Goal: Find specific page/section

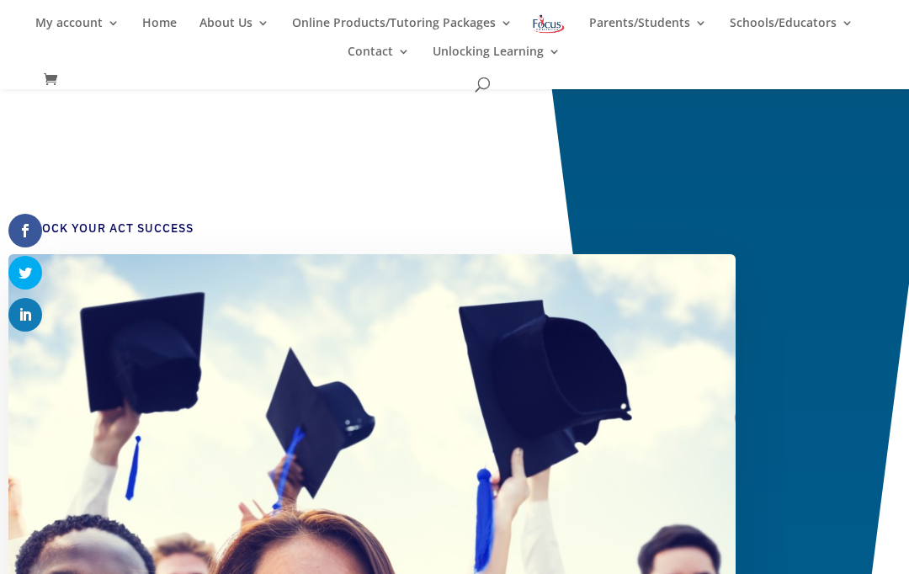
scroll to position [1442, 0]
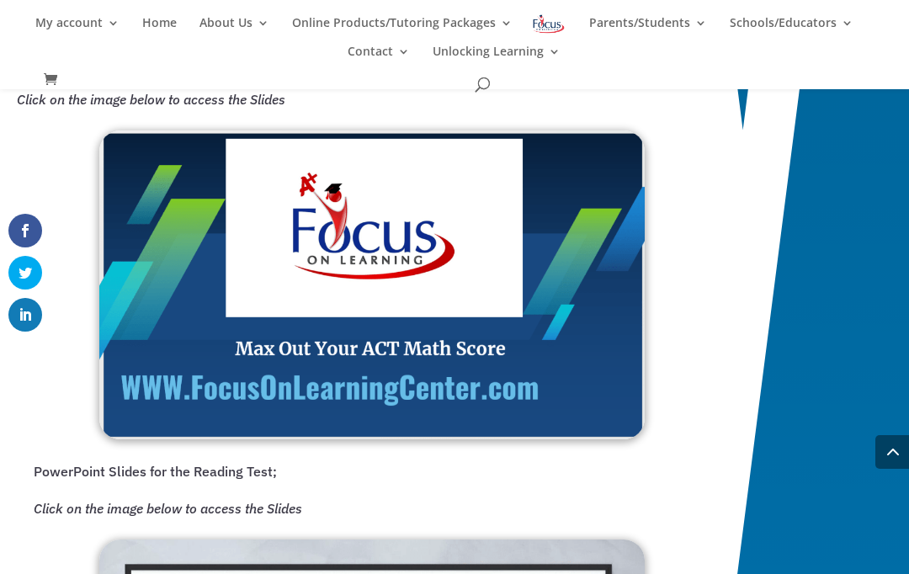
scroll to position [1440, 0]
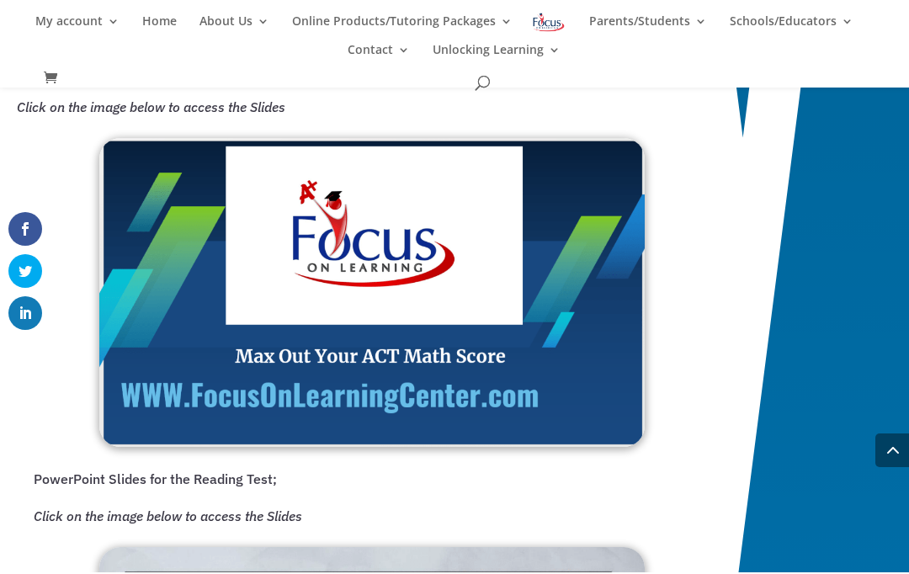
click at [376, 322] on img at bounding box center [371, 294] width 545 height 309
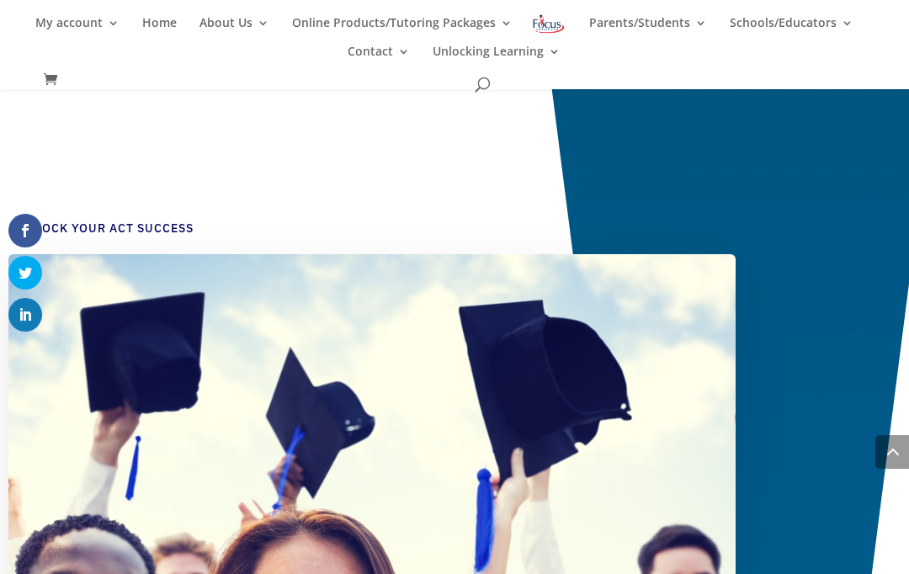
scroll to position [1443, 0]
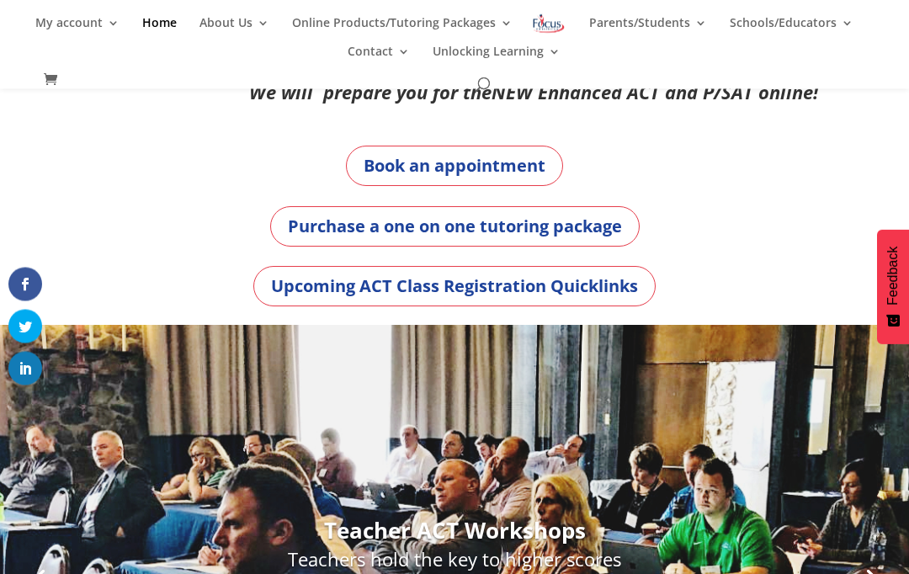
scroll to position [0, 13]
